Goal: Task Accomplishment & Management: Complete application form

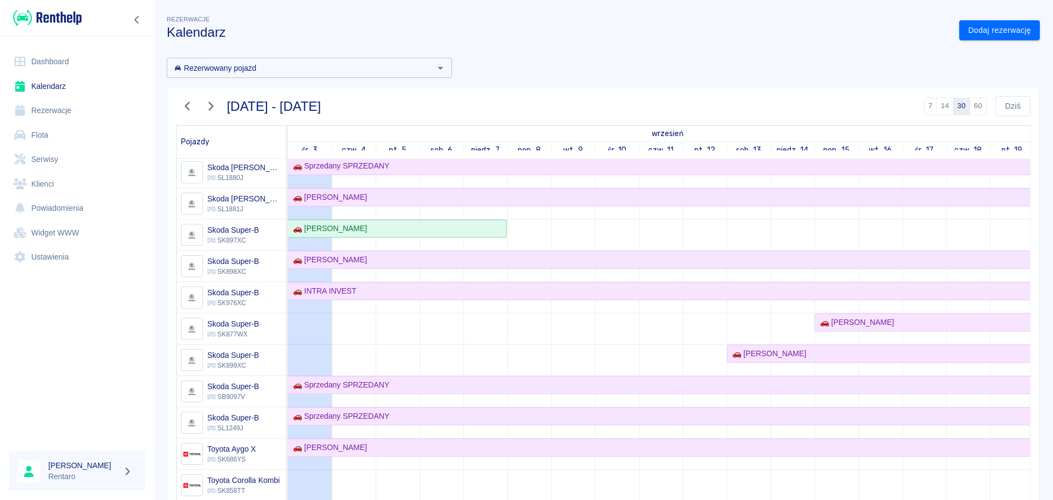
click at [987, 43] on div "Rezerwacje Kalendarz Dodaj rezerwację Rezerwowany pojazd Rezerwowany pojazd [DA…" at bounding box center [603, 291] width 899 height 574
click at [992, 33] on link "Dodaj rezerwację" at bounding box center [999, 30] width 81 height 20
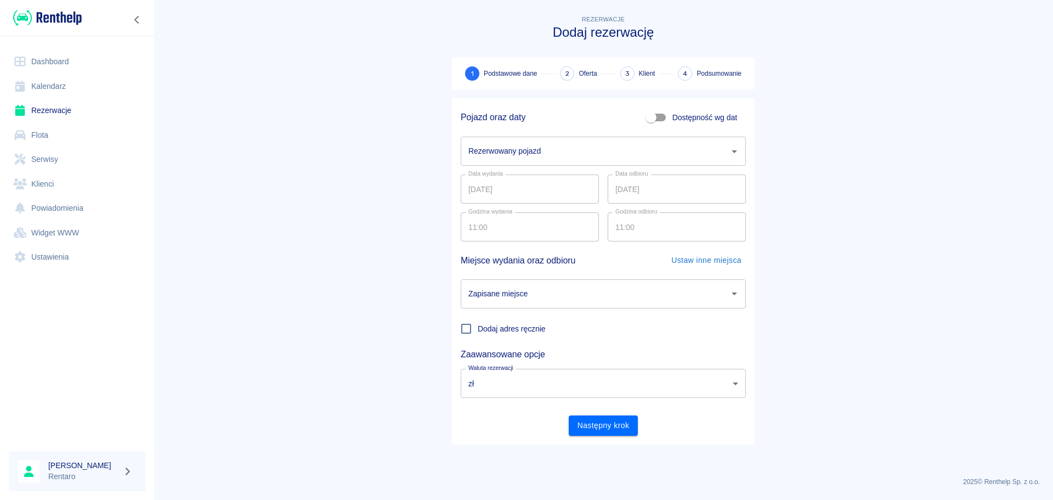
click at [649, 144] on input "Rezerwowany pojazd" at bounding box center [595, 150] width 259 height 19
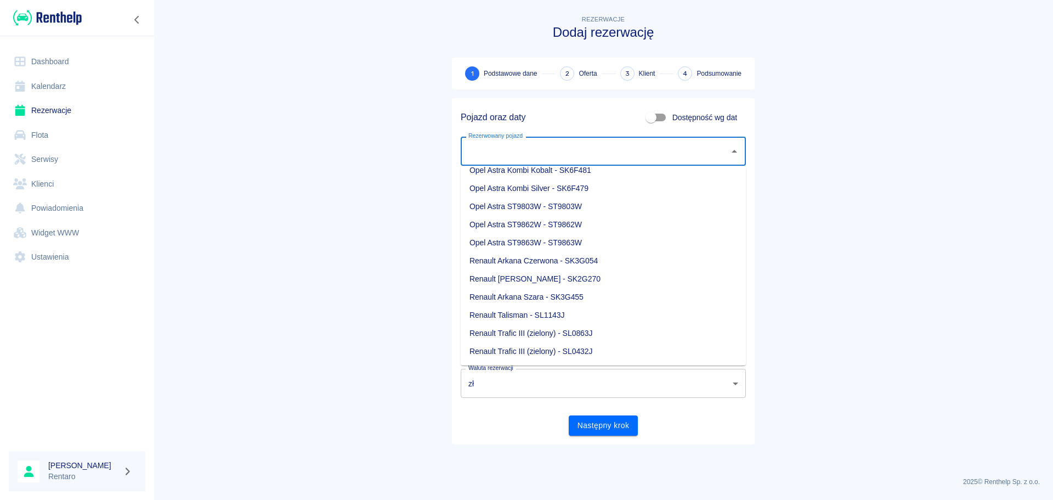
scroll to position [384, 0]
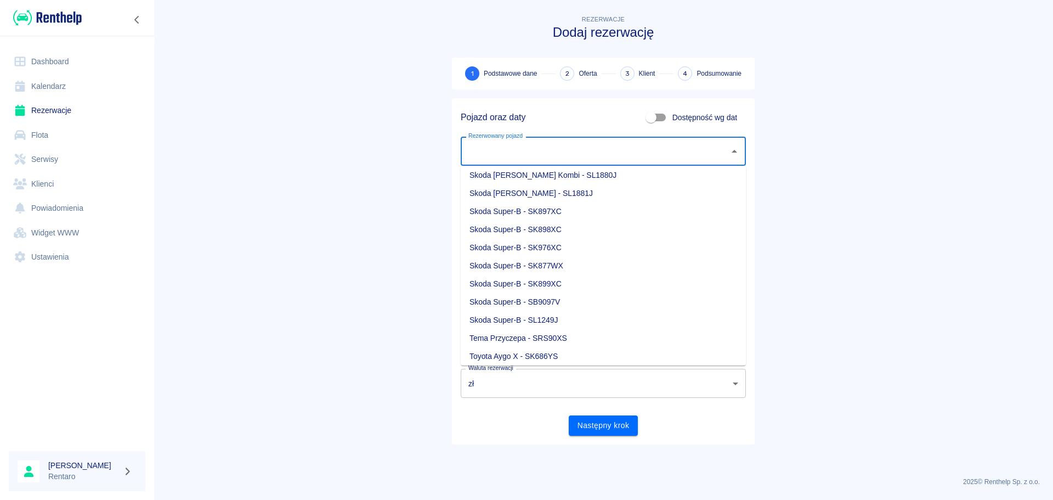
click at [552, 287] on li "Skoda Super-B - SK899XC" at bounding box center [603, 284] width 285 height 18
type input "Skoda Super-B - SK899XC"
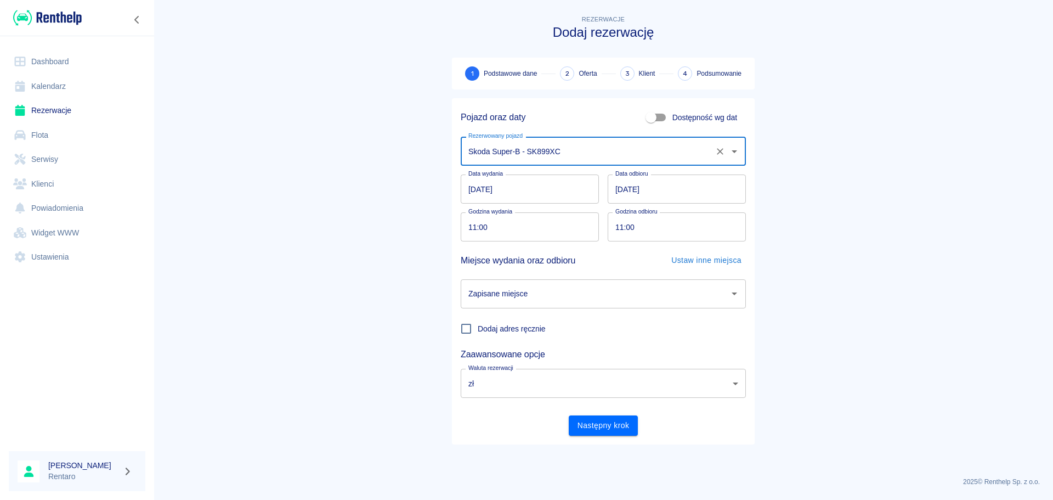
click at [505, 194] on input "[DATE]" at bounding box center [530, 188] width 138 height 29
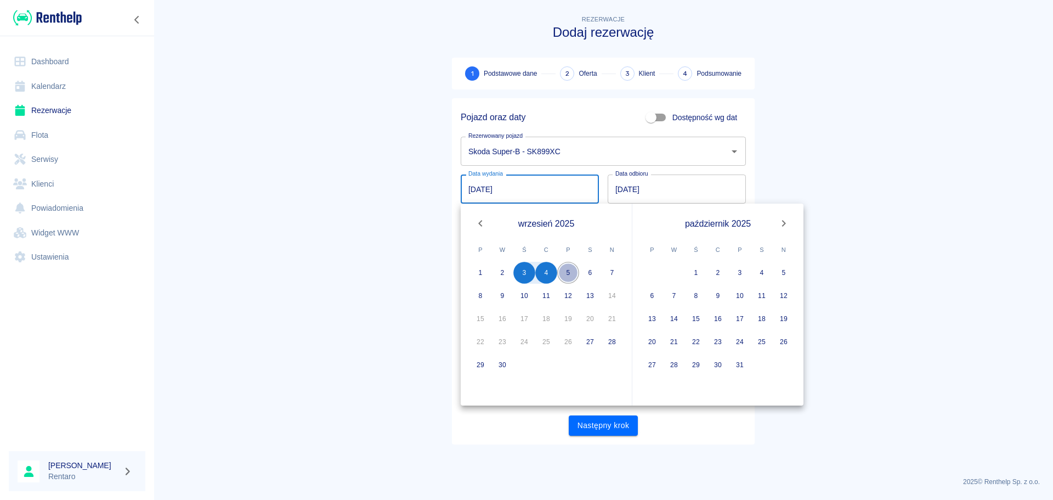
click at [570, 272] on button "5" at bounding box center [568, 273] width 22 height 22
type input "[DATE]"
type input "DD.MM.YYYY"
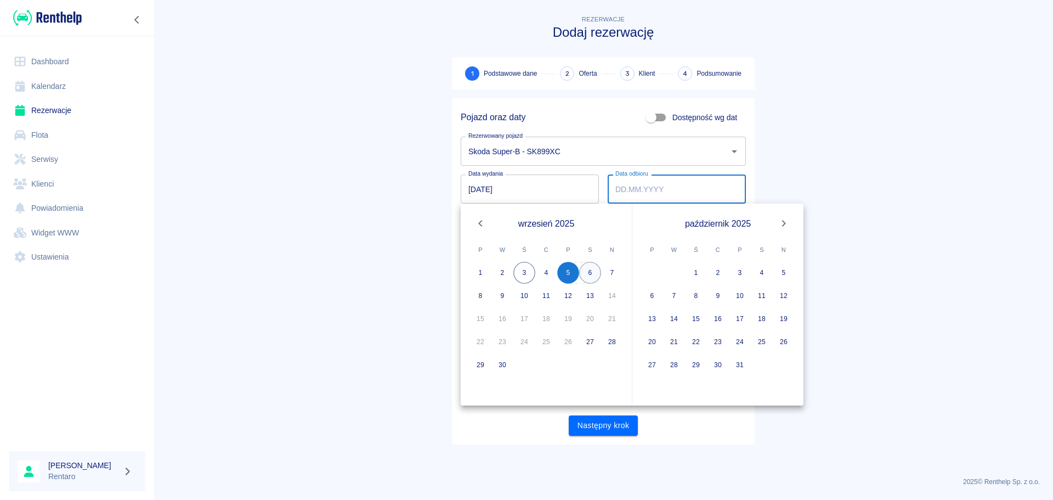
click at [589, 274] on button "6" at bounding box center [590, 273] width 22 height 22
type input "[DATE]"
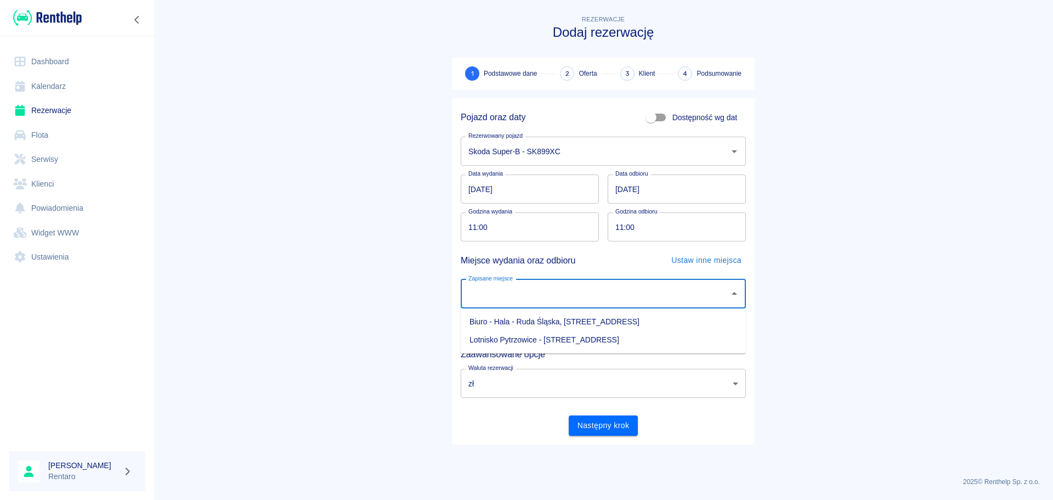
click at [565, 299] on input "Zapisane miejsce" at bounding box center [595, 293] width 259 height 19
click at [553, 315] on li "Biuro - Hala - Ruda Śląska, [STREET_ADDRESS]" at bounding box center [603, 322] width 285 height 18
type input "Biuro - Hala - Ruda Śląska, [STREET_ADDRESS]"
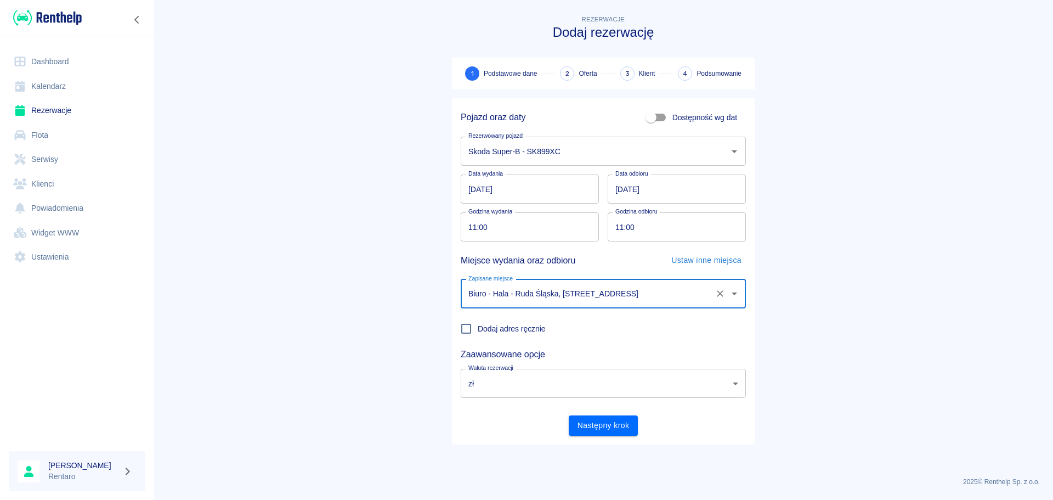
click at [526, 222] on input "11:00" at bounding box center [526, 226] width 130 height 29
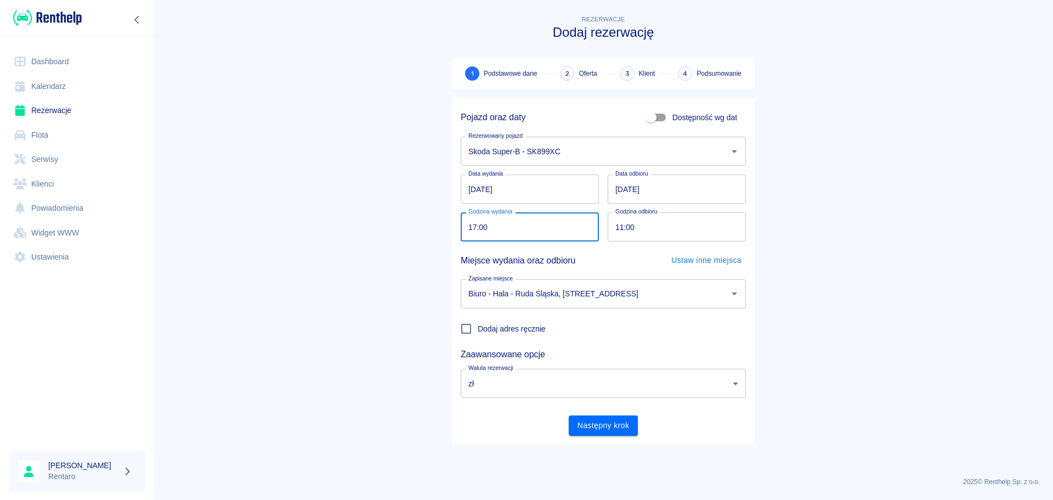
type input "17:00"
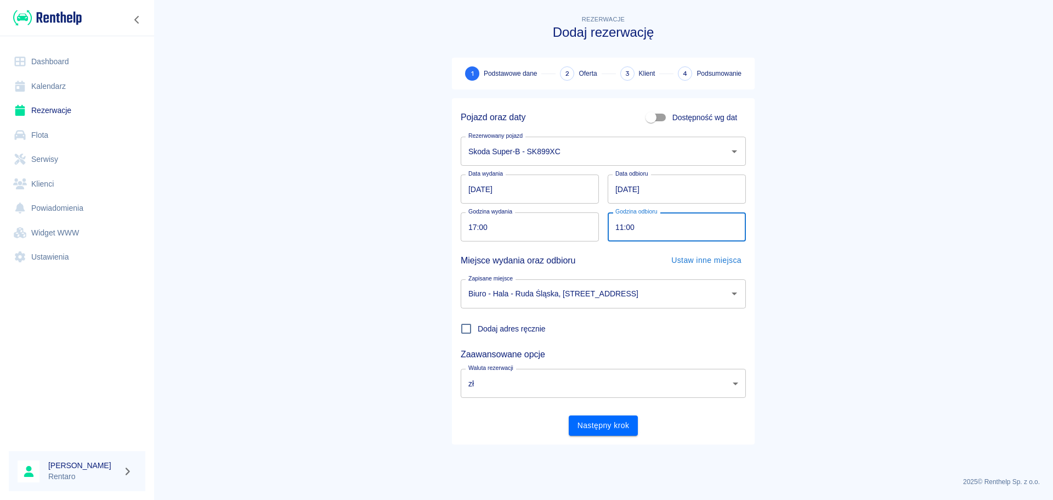
click at [618, 227] on input "11:00" at bounding box center [673, 226] width 130 height 29
type input "18:00"
click at [576, 423] on button "Następny krok" at bounding box center [604, 425] width 70 height 20
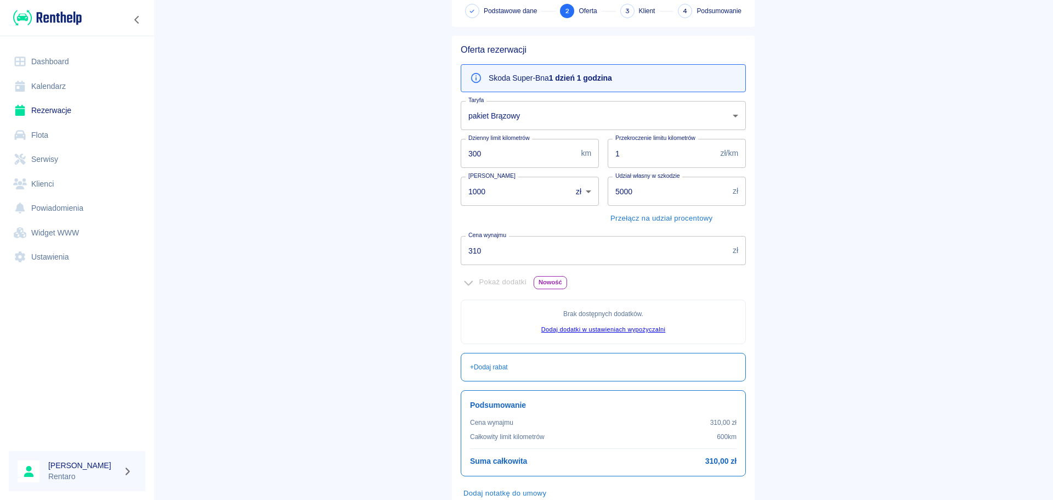
scroll to position [134, 0]
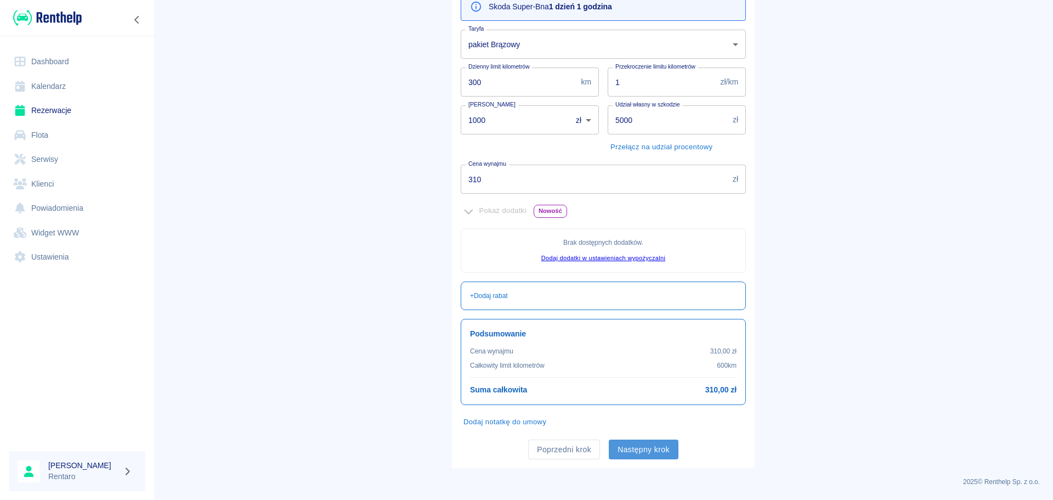
click at [637, 451] on button "Następny krok" at bounding box center [644, 449] width 70 height 20
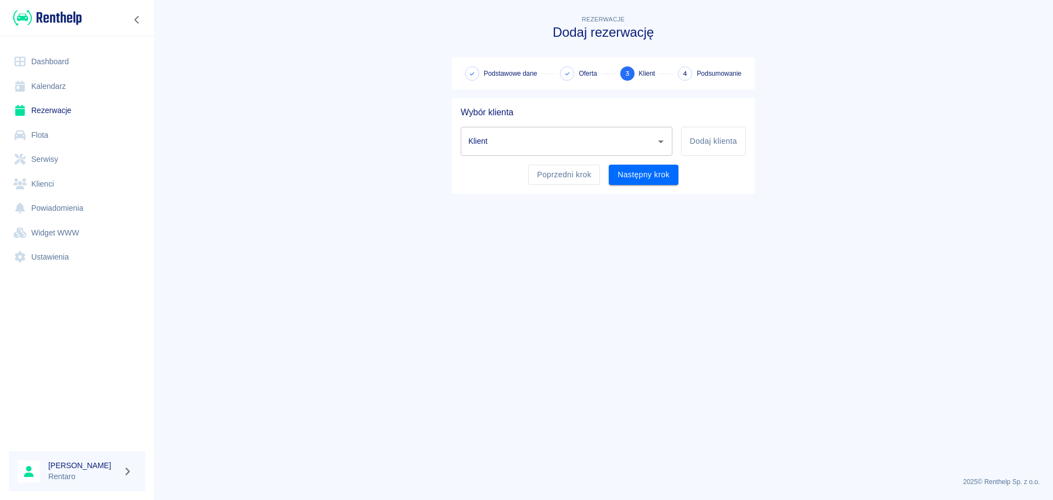
click at [503, 152] on div "Klient" at bounding box center [567, 141] width 212 height 29
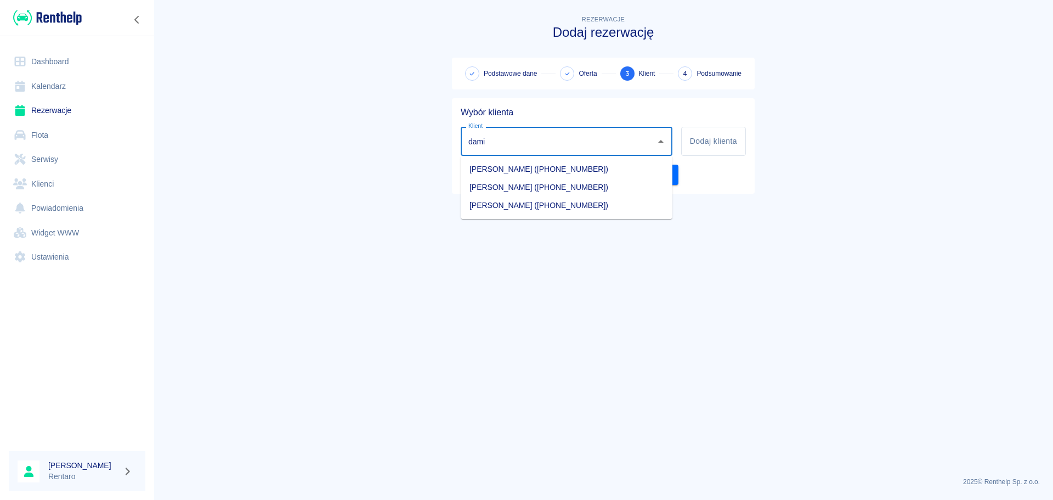
drag, startPoint x: 546, startPoint y: 207, endPoint x: 579, endPoint y: 207, distance: 33.4
click at [546, 207] on li "[PERSON_NAME] ([PHONE_NUMBER])" at bounding box center [567, 205] width 212 height 18
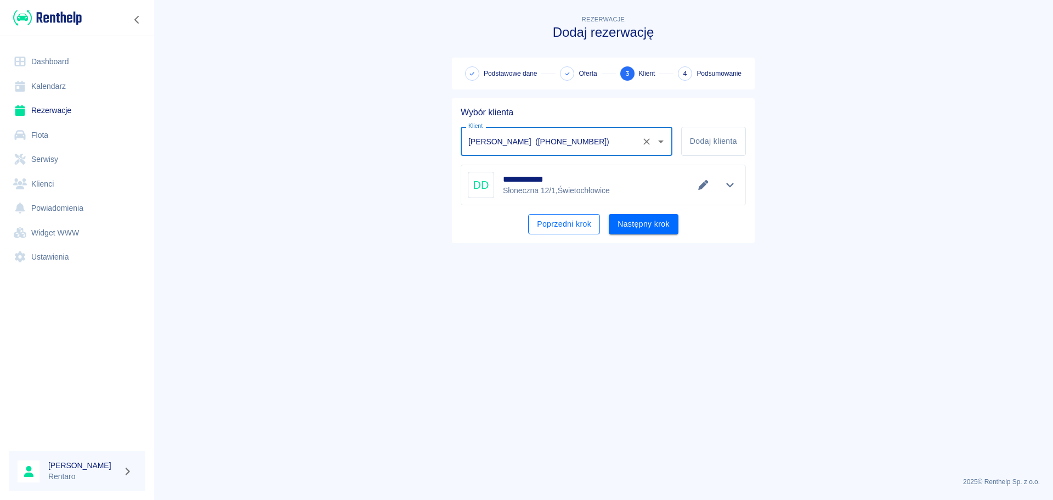
type input "[PERSON_NAME] ([PHONE_NUMBER])"
click at [589, 222] on button "Poprzedni krok" at bounding box center [564, 224] width 72 height 20
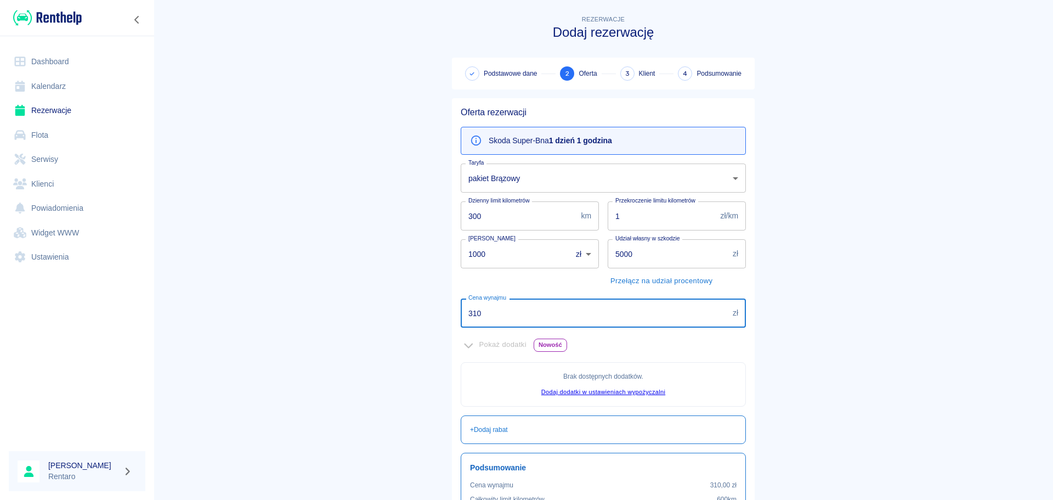
click at [524, 314] on input "310" at bounding box center [595, 312] width 268 height 29
click at [523, 316] on input "310" at bounding box center [595, 312] width 268 height 29
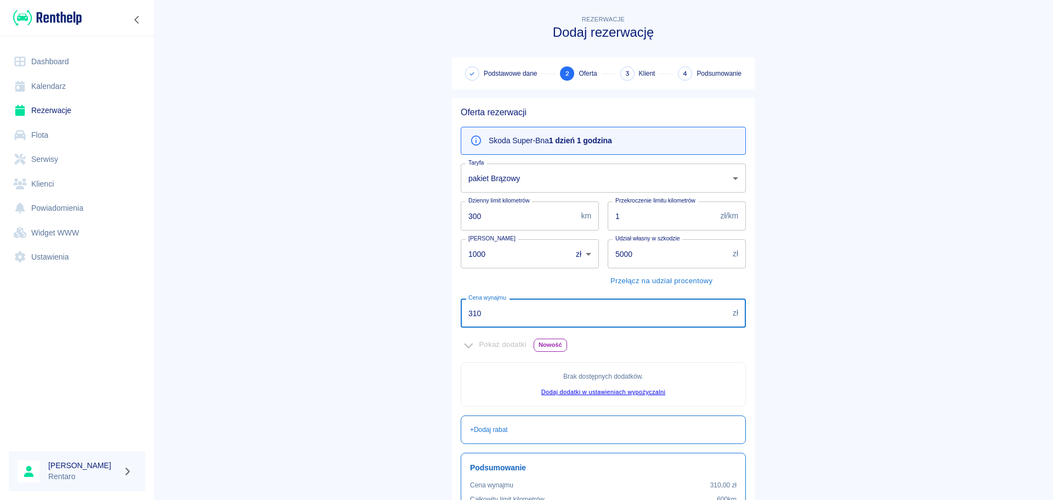
click at [828, 242] on main "Rezerwacje Dodaj rezerwację Podstawowe dane 2 Oferta 3 Klient 4 Podsumowanie Of…" at bounding box center [603, 307] width 899 height 588
click at [637, 314] on input "310" at bounding box center [595, 312] width 268 height 29
click at [639, 312] on input "310" at bounding box center [595, 312] width 268 height 29
click at [639, 313] on input "310" at bounding box center [595, 312] width 268 height 29
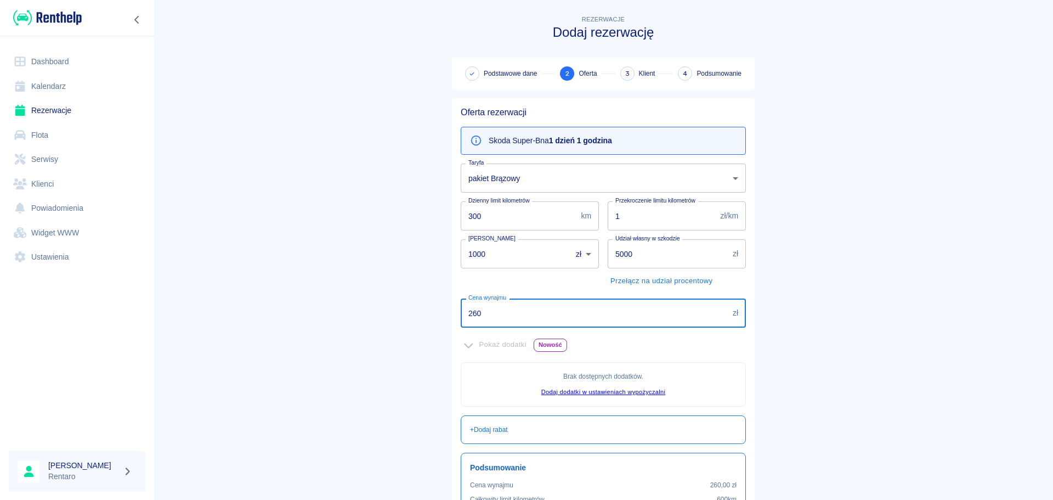
type input "260"
click at [810, 247] on main "Rezerwacje Dodaj rezerwację Podstawowe dane 2 Oferta 3 Klient 4 Podsumowanie Of…" at bounding box center [603, 307] width 899 height 588
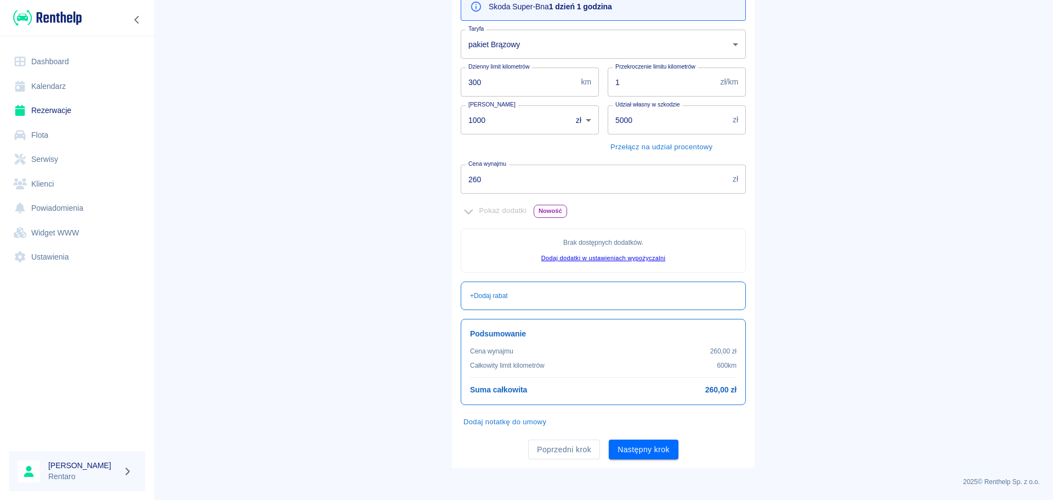
click at [625, 452] on button "Następny krok" at bounding box center [644, 449] width 70 height 20
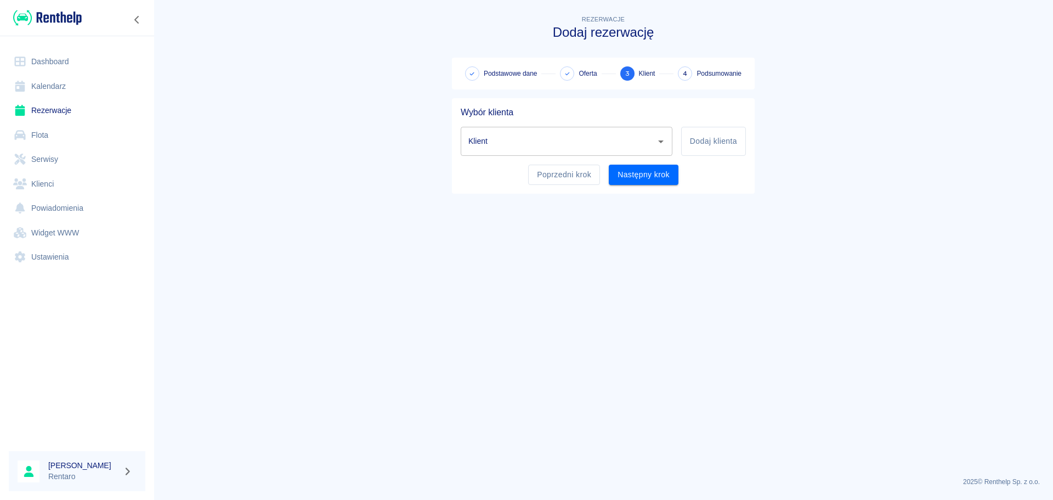
scroll to position [0, 0]
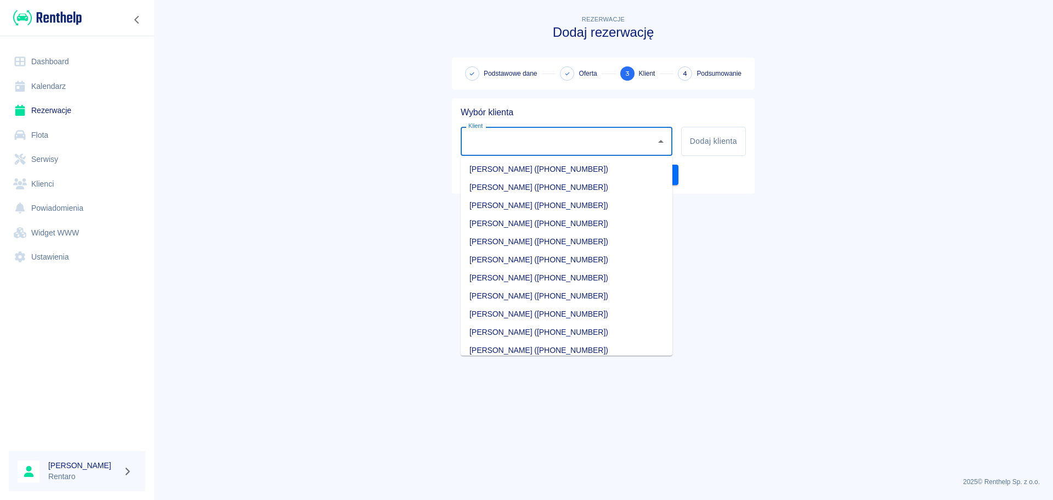
click at [547, 146] on input "Klient" at bounding box center [558, 141] width 185 height 19
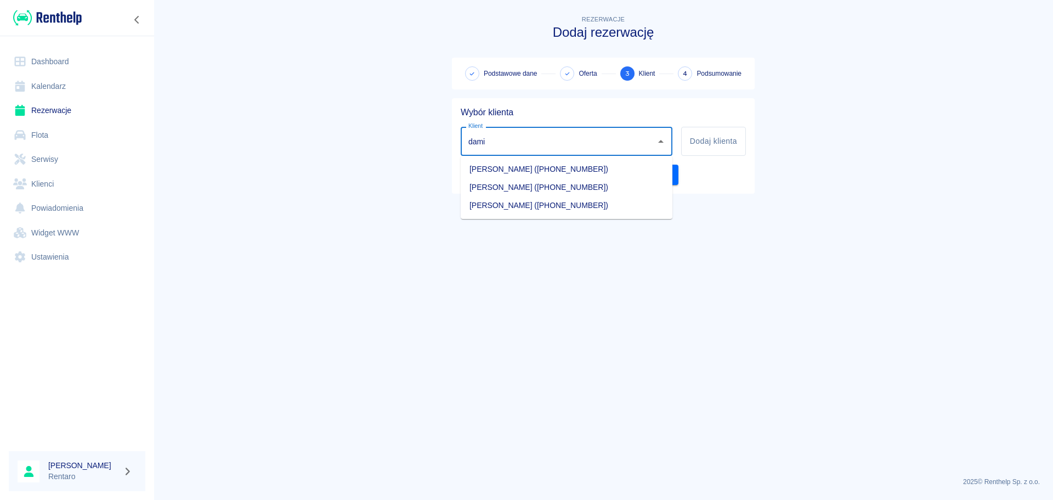
click at [542, 211] on li "[PERSON_NAME] ([PHONE_NUMBER])" at bounding box center [567, 205] width 212 height 18
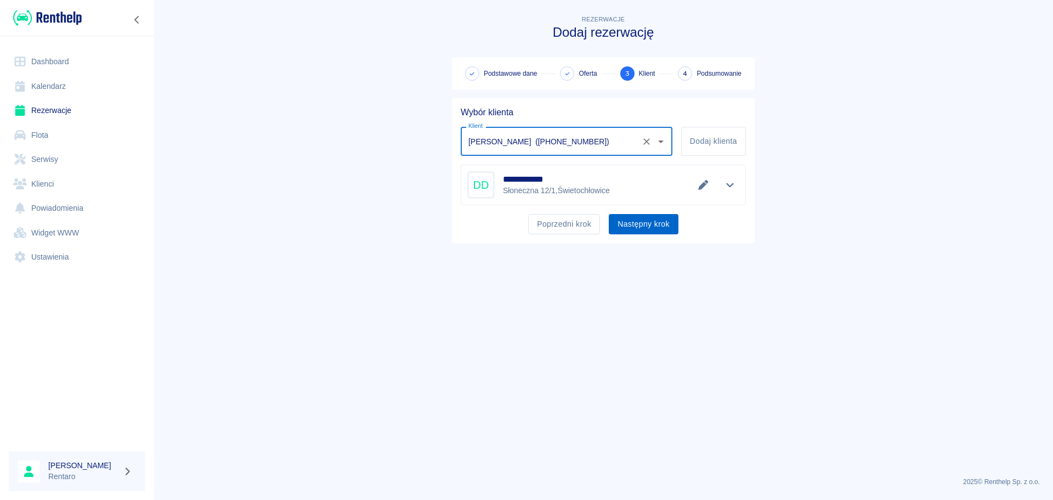
type input "[PERSON_NAME] ([PHONE_NUMBER])"
click at [657, 223] on button "Następny krok" at bounding box center [644, 224] width 70 height 20
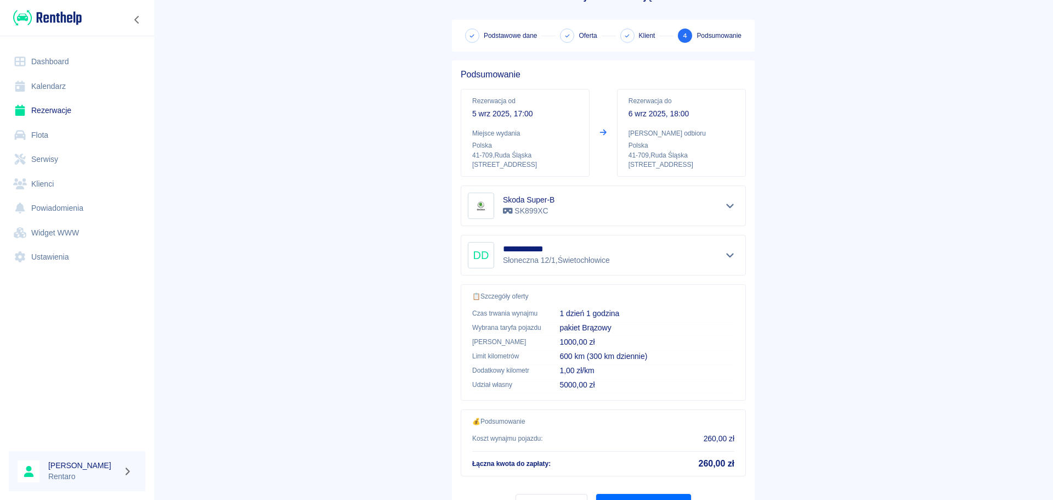
scroll to position [92, 0]
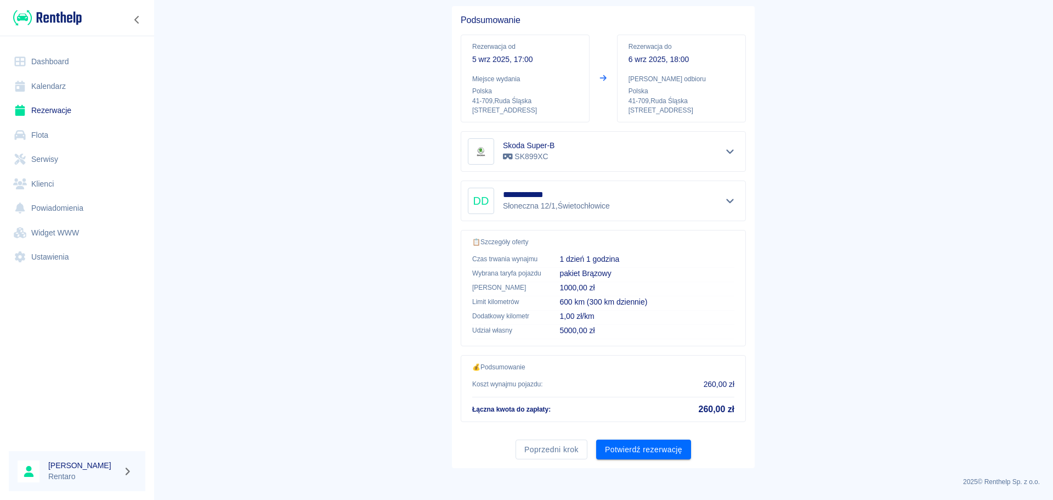
click at [655, 445] on button "Potwierdź rezerwację" at bounding box center [643, 449] width 95 height 20
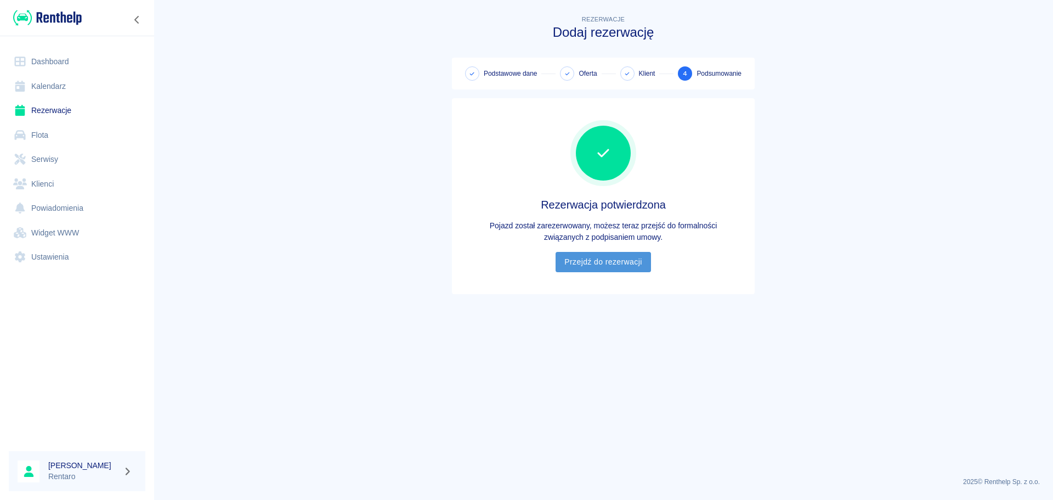
click at [616, 268] on link "Przejdź do rezerwacji" at bounding box center [602, 262] width 95 height 20
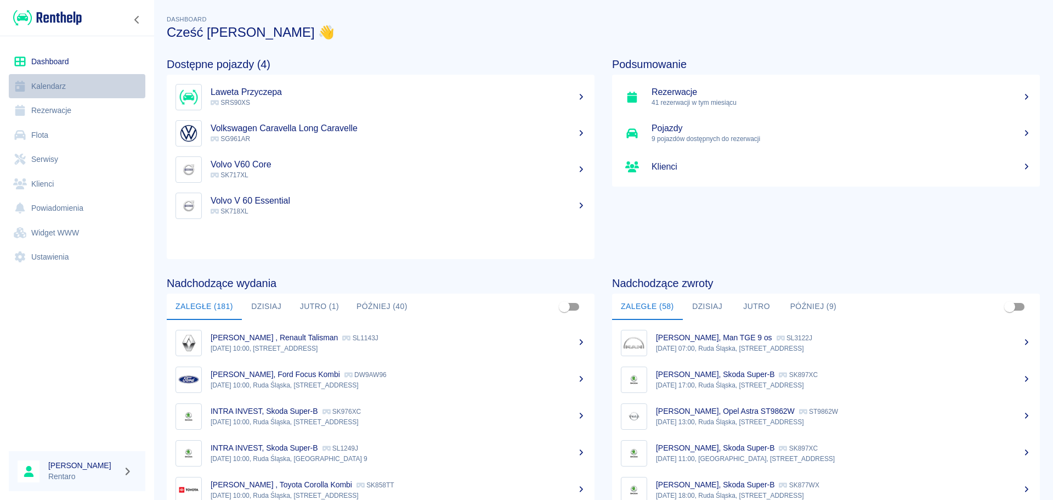
click at [49, 83] on link "Kalendarz" at bounding box center [77, 86] width 137 height 25
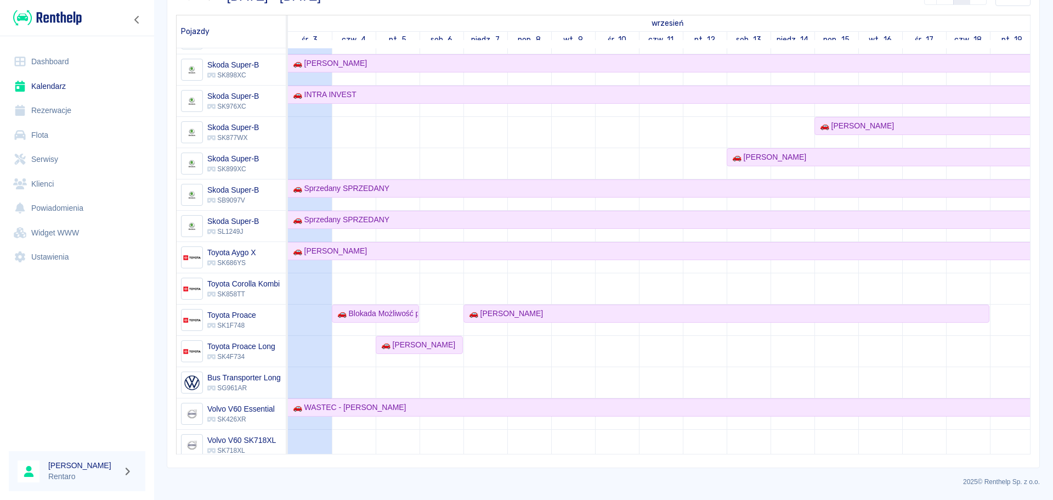
scroll to position [743, 0]
click at [45, 89] on link "Kalendarz" at bounding box center [77, 86] width 137 height 25
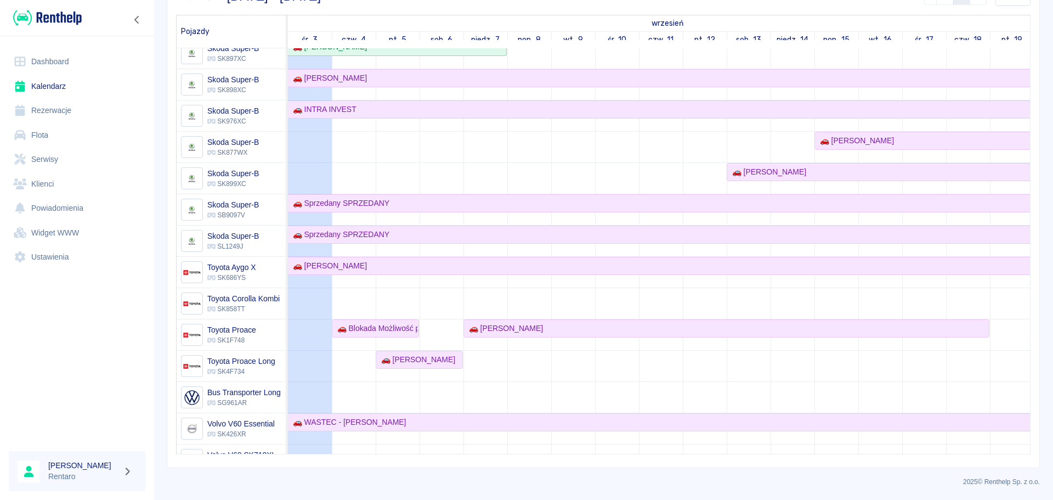
scroll to position [0, 0]
